Goal: Find specific page/section: Find specific page/section

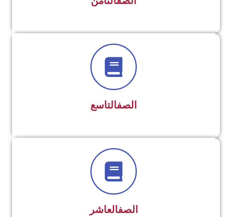
scroll to position [992, 0]
click at [193, 103] on h3 "الصف التاسع" at bounding box center [113, 105] width 183 height 12
click at [146, 112] on div "الصف التاسع" at bounding box center [113, 105] width 183 height 19
click at [131, 107] on link "الصف" at bounding box center [127, 105] width 20 height 12
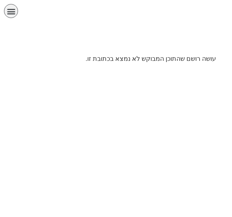
click at [12, 15] on icon "כפתור פתיחת תפריט" at bounding box center [11, 11] width 9 height 9
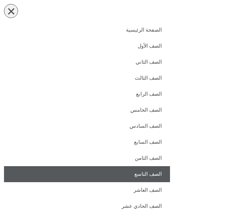
click at [164, 172] on link "الصف التاسع" at bounding box center [87, 174] width 166 height 16
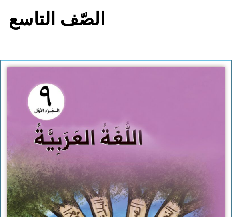
scroll to position [74, 0]
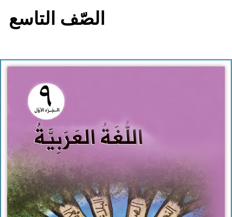
click at [168, 145] on img at bounding box center [116, 201] width 218 height 269
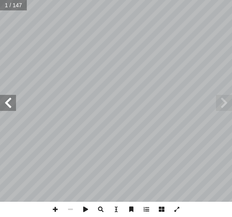
click at [1, 110] on span at bounding box center [8, 103] width 16 height 16
click at [14, 102] on span at bounding box center [8, 103] width 16 height 16
click at [11, 103] on span at bounding box center [8, 103] width 16 height 16
click at [9, 110] on span at bounding box center [8, 103] width 16 height 16
